Goal: Transaction & Acquisition: Purchase product/service

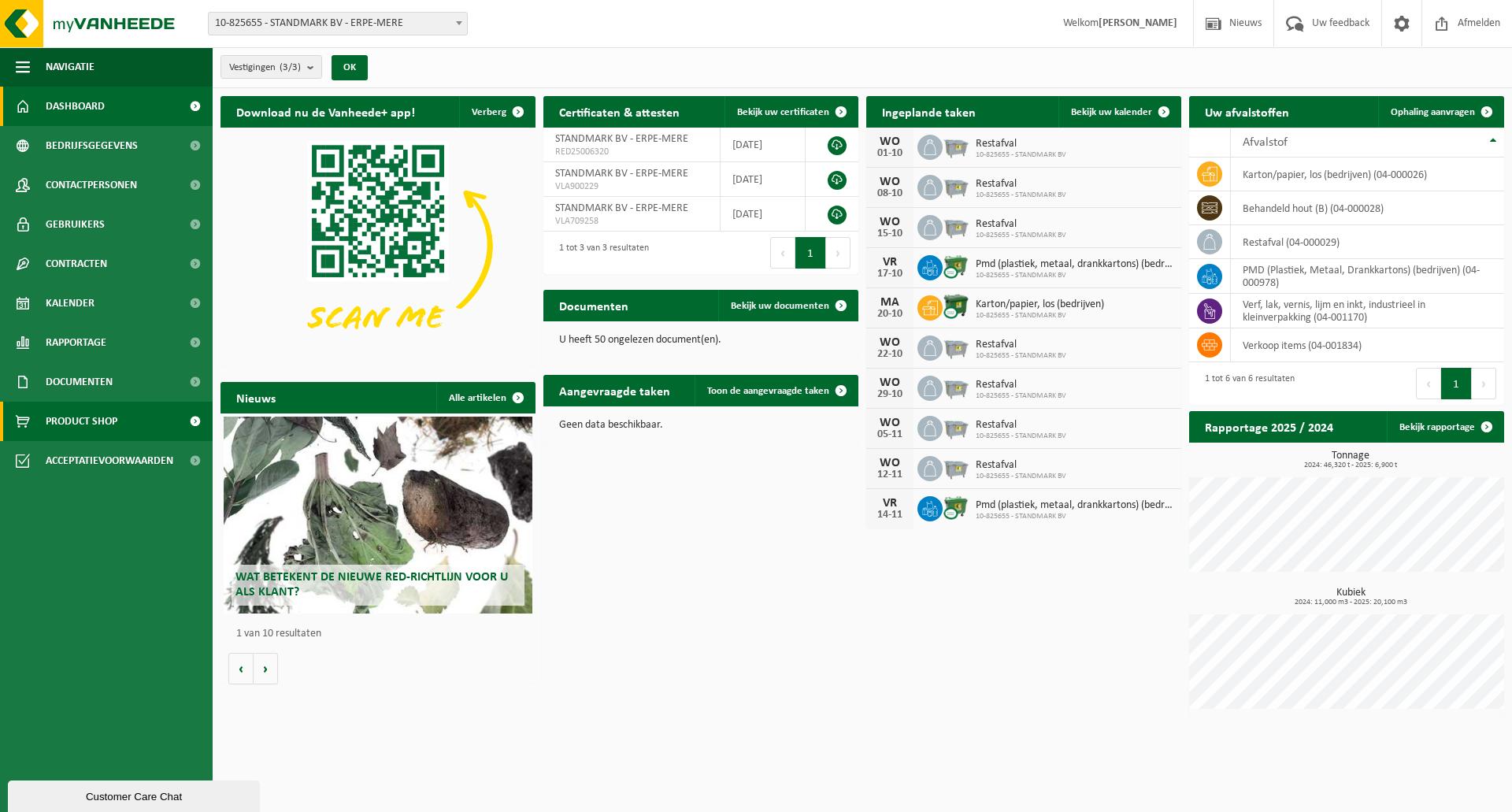
click at [116, 416] on span "Product Shop" at bounding box center [81, 421] width 72 height 39
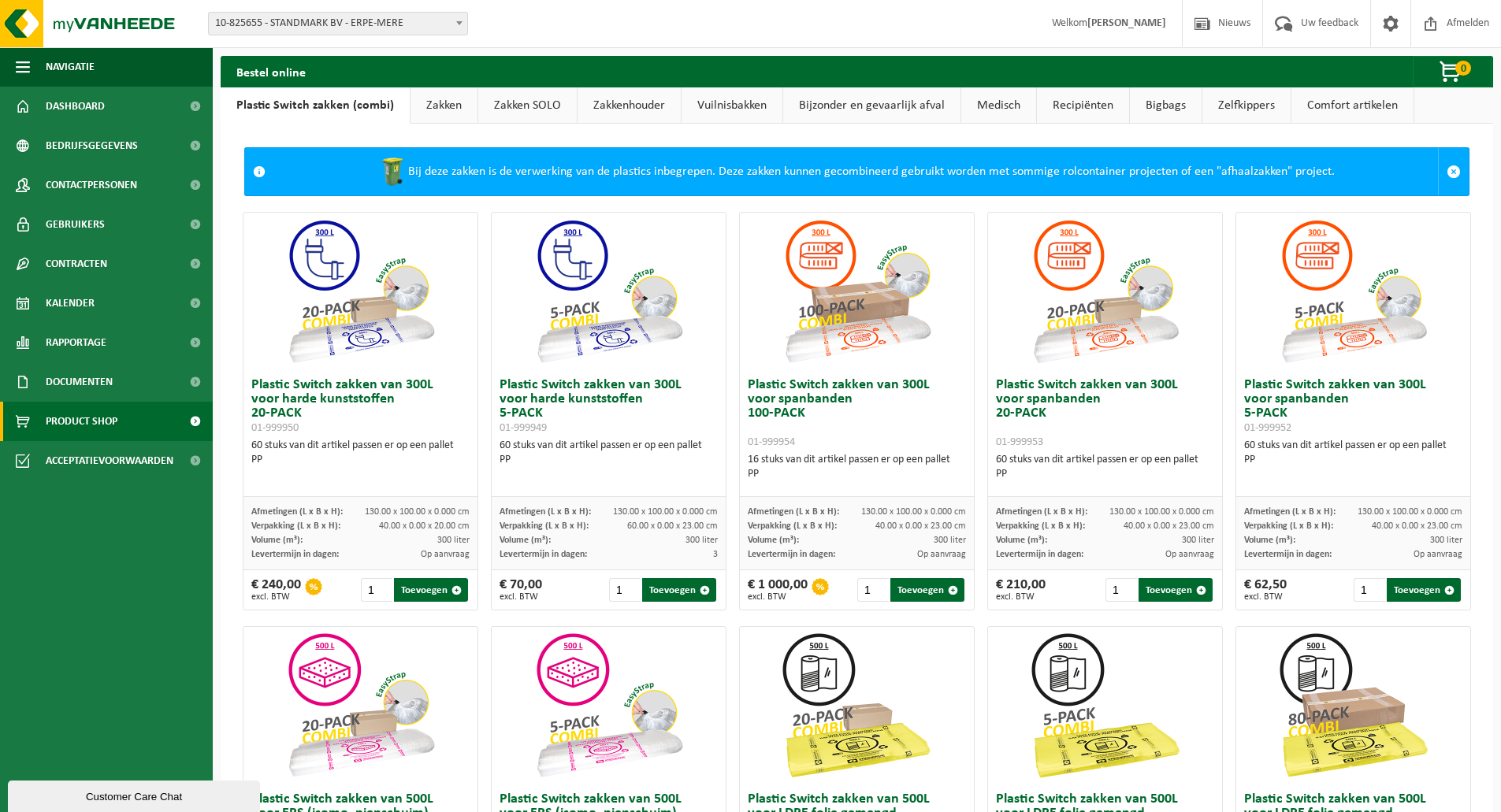
click at [431, 102] on link "Zakken" at bounding box center [444, 105] width 67 height 36
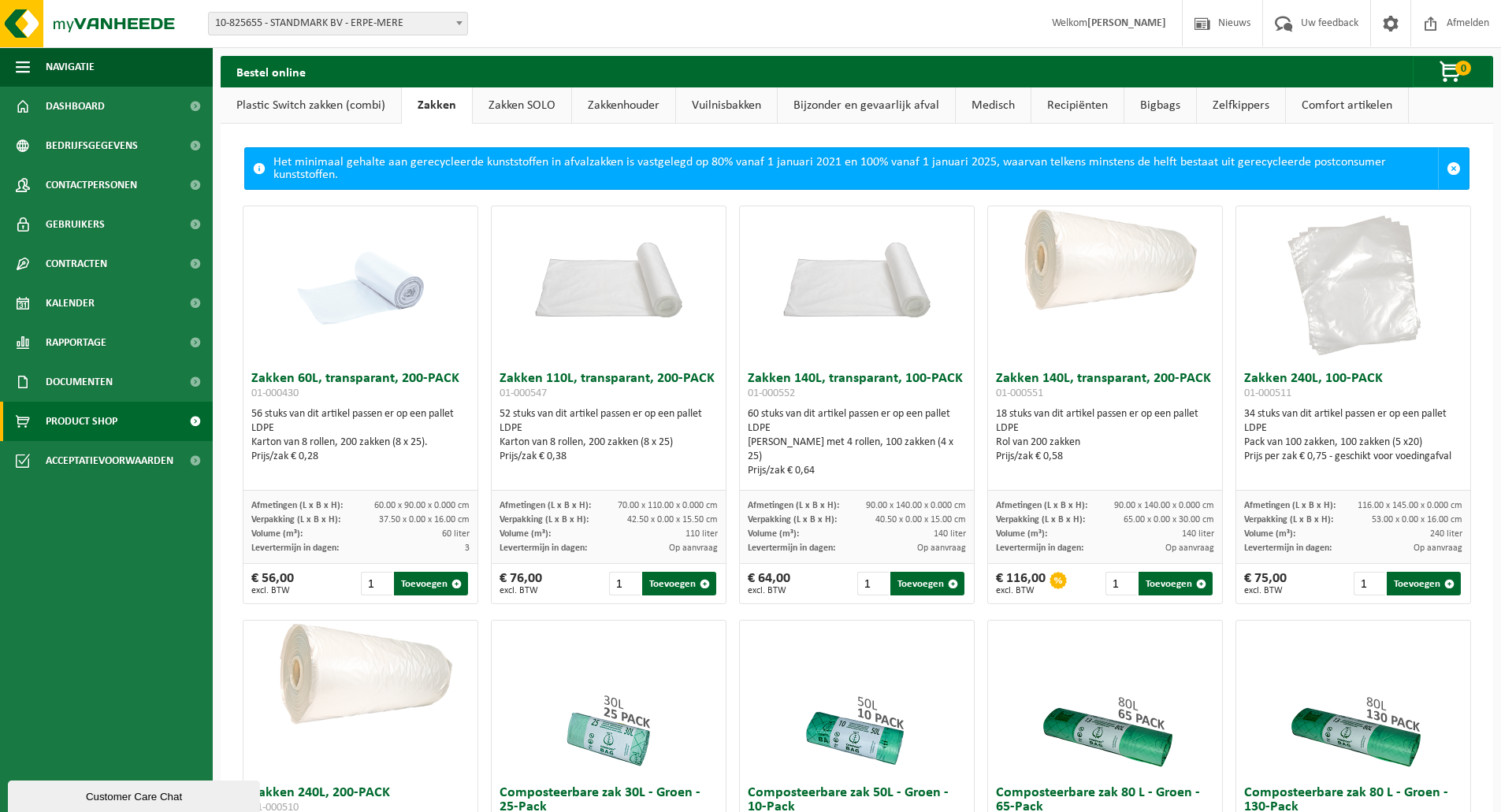
click at [1162, 105] on link "Bigbags" at bounding box center [1160, 105] width 72 height 36
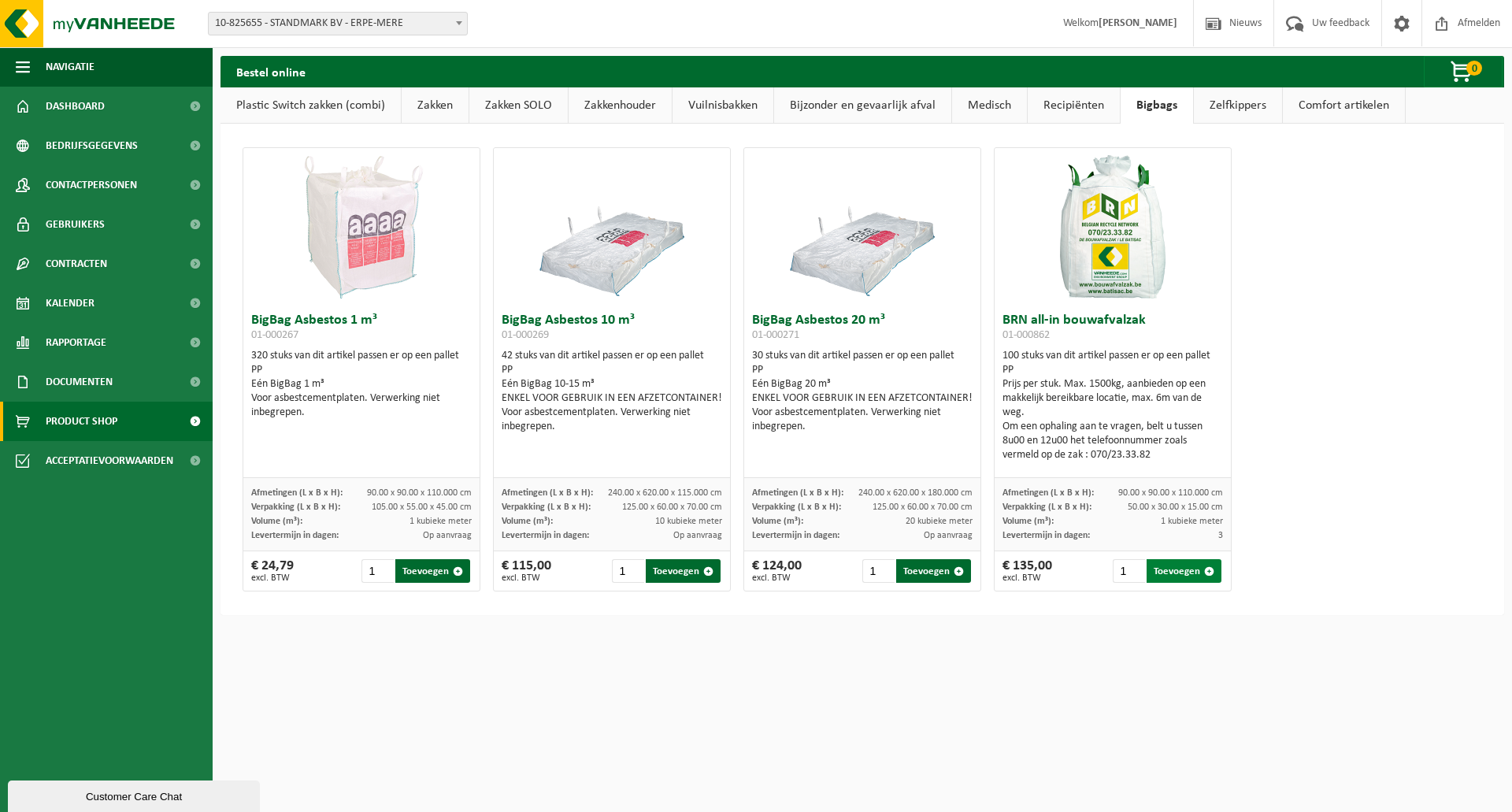
click at [1164, 569] on button "Toevoegen" at bounding box center [1184, 571] width 74 height 24
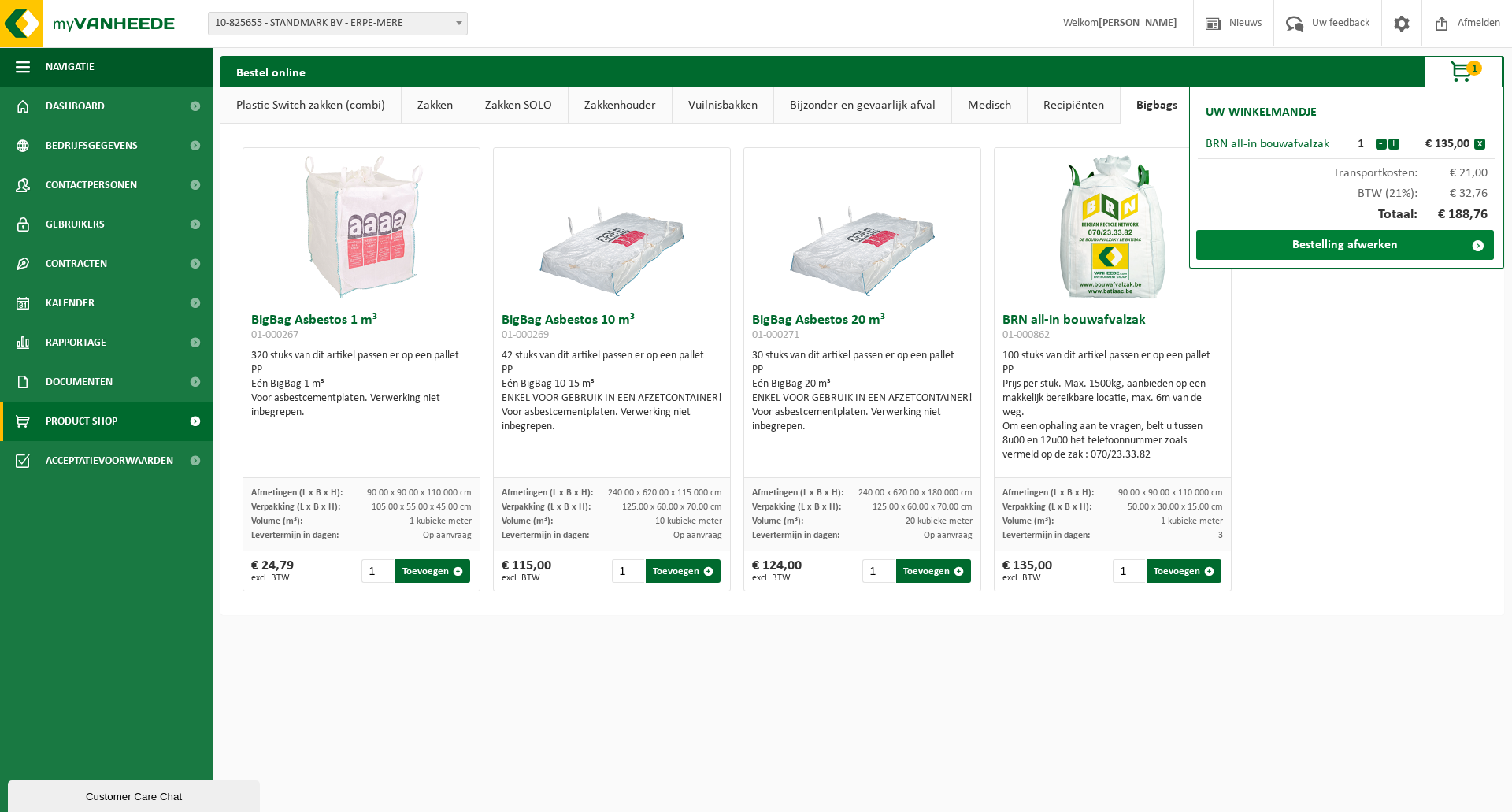
click at [1352, 246] on link "Bestelling afwerken" at bounding box center [1345, 244] width 298 height 30
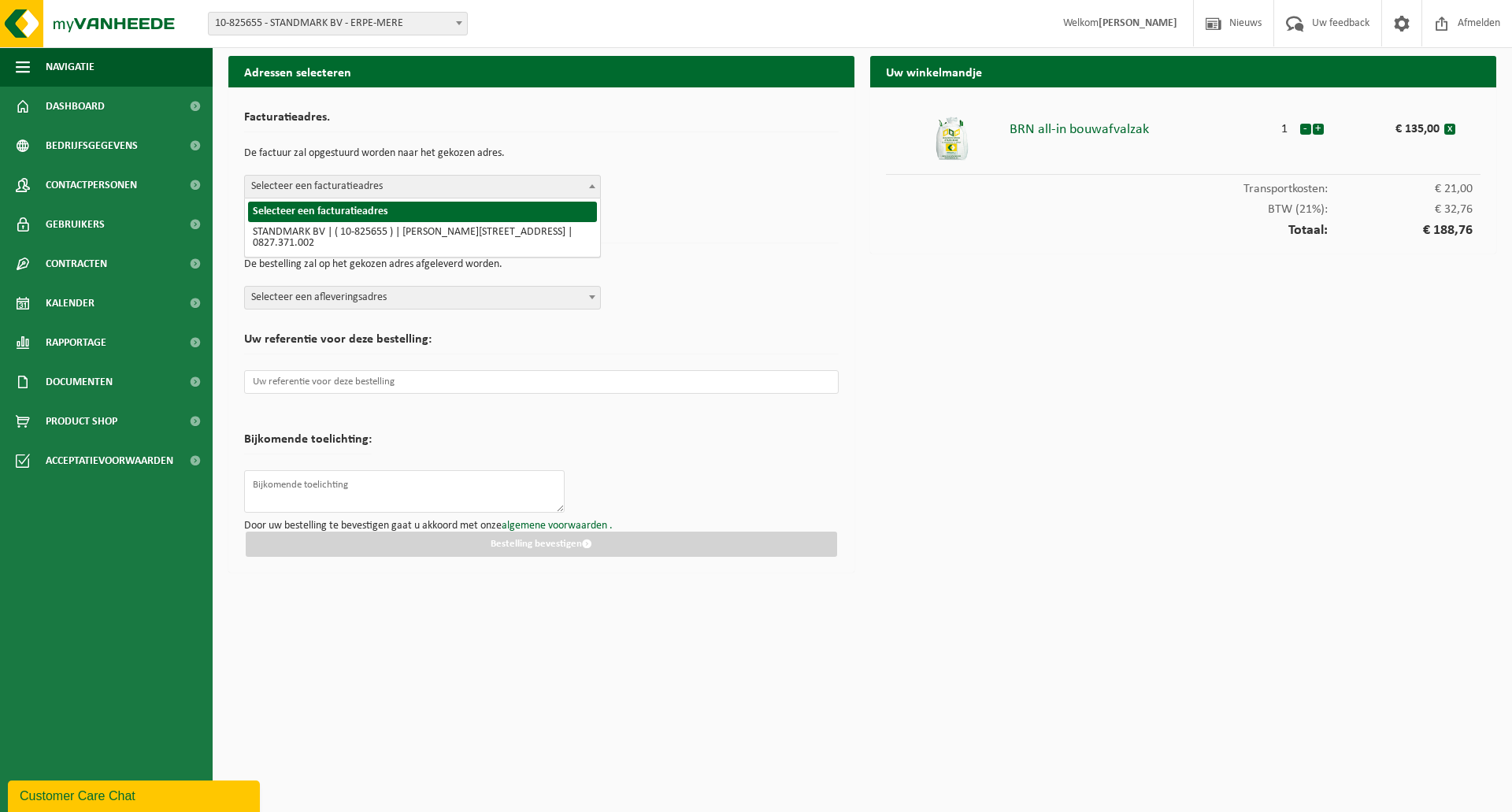
click at [420, 184] on span "Selecteer een facturatieadres" at bounding box center [423, 187] width 356 height 22
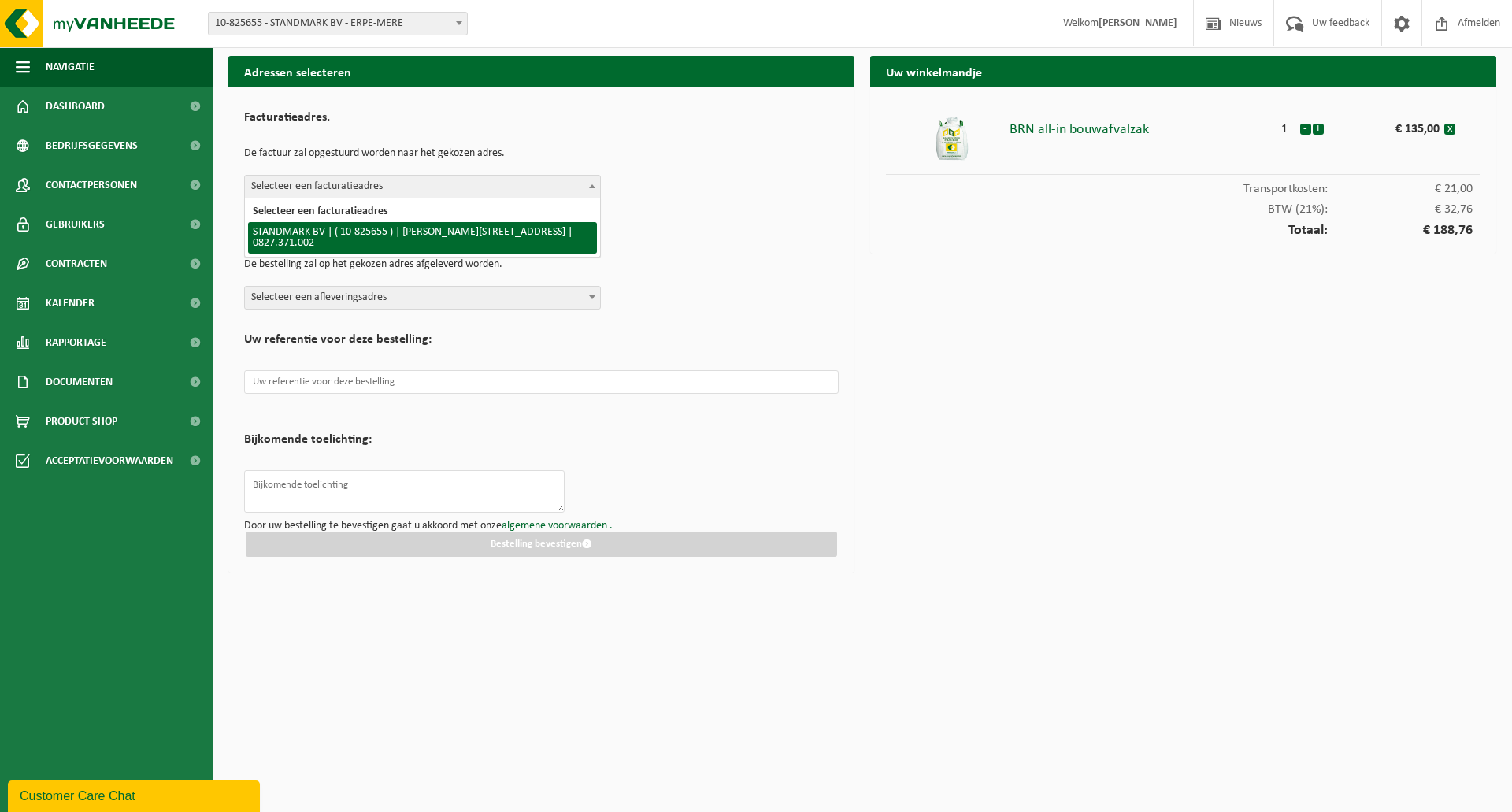
select select "138611"
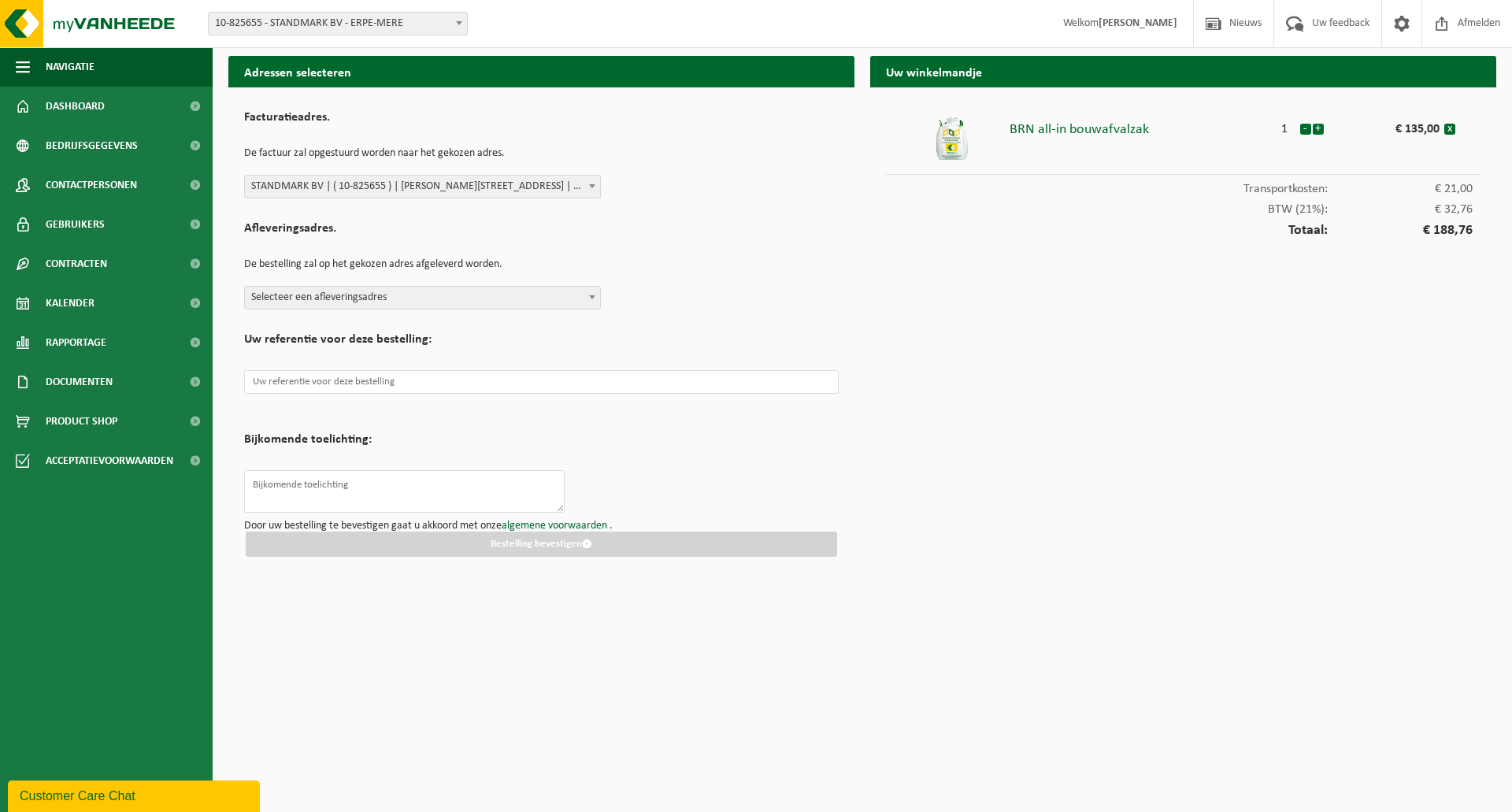
click at [318, 296] on span "Selecteer een afleveringsadres" at bounding box center [423, 298] width 356 height 22
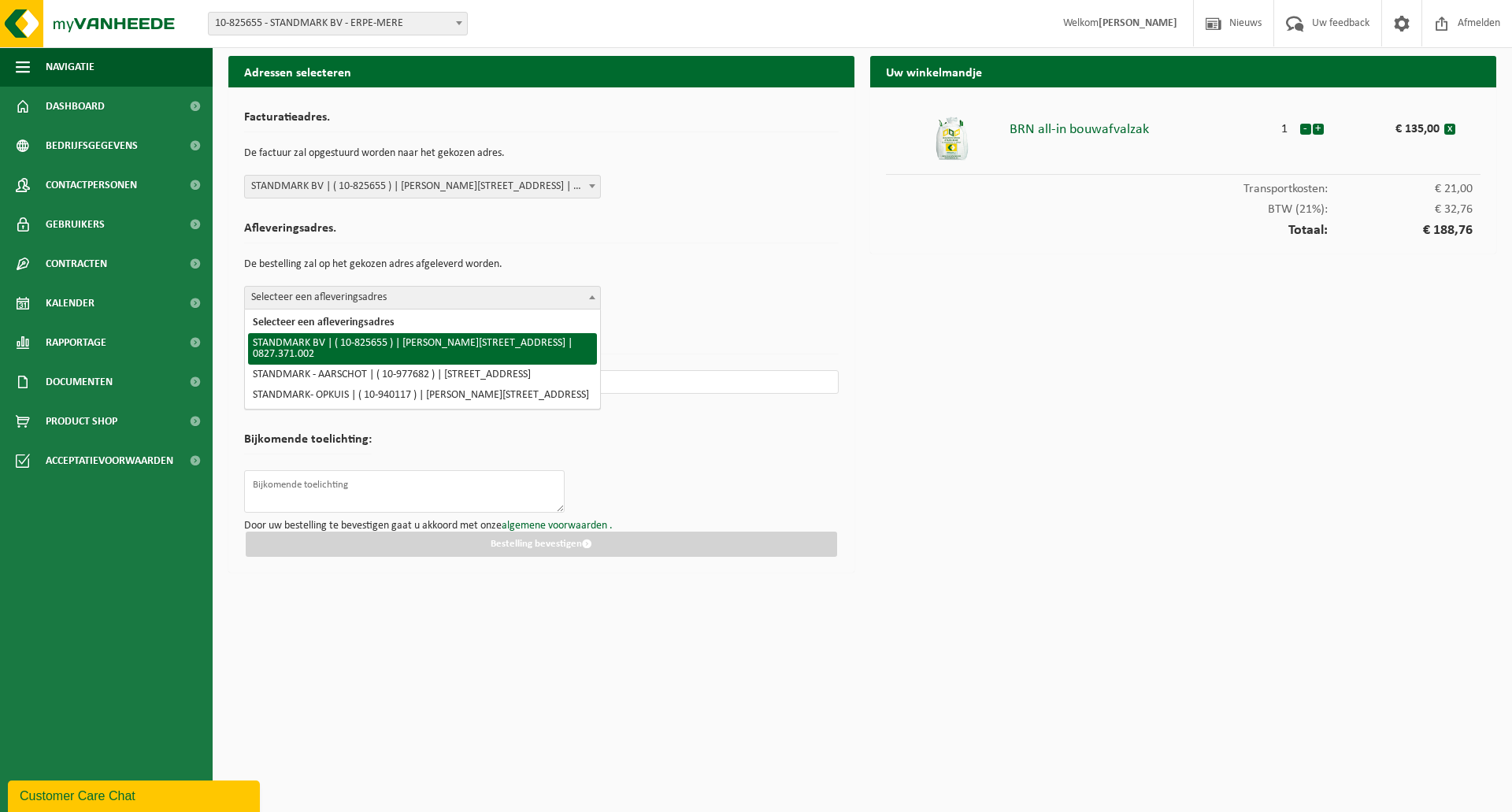
select select "138611"
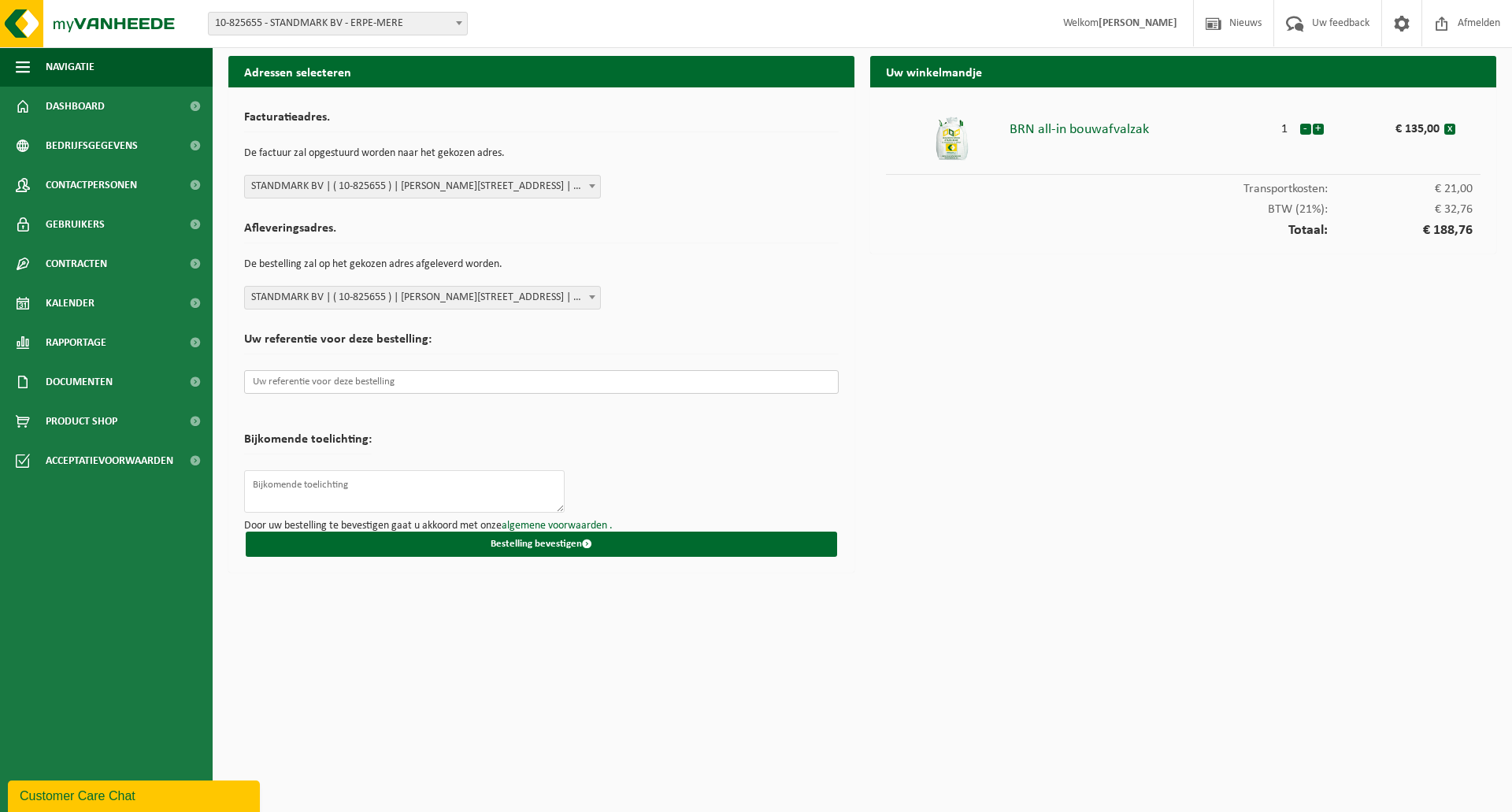
click at [375, 381] on input "text" at bounding box center [541, 382] width 594 height 24
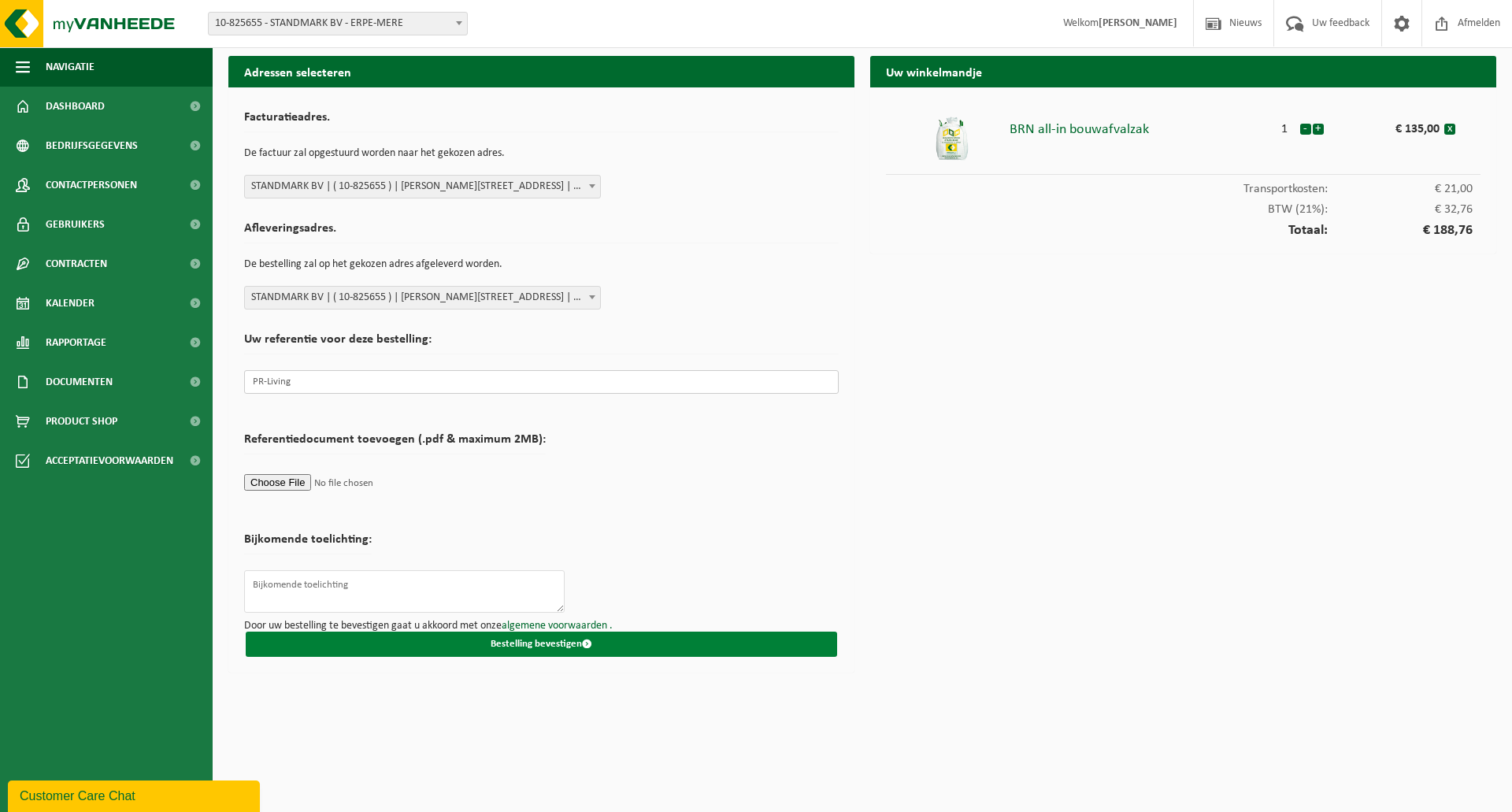
type input "PR-Living"
click at [540, 643] on button "Bestelling bevestigen" at bounding box center [541, 644] width 591 height 25
